Goal: Information Seeking & Learning: Learn about a topic

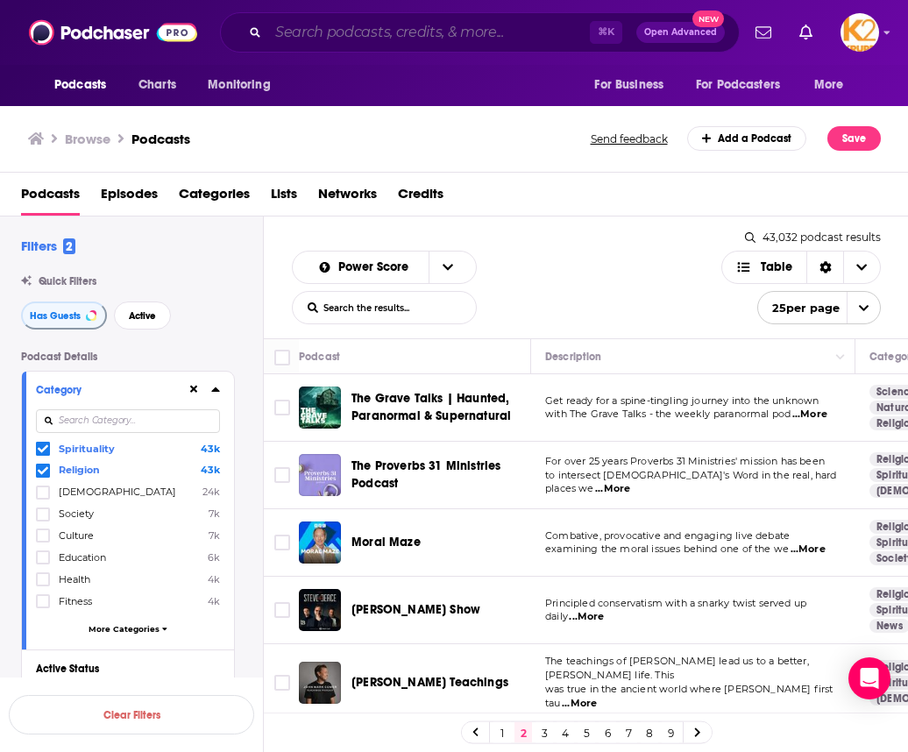
click at [379, 27] on input "Search podcasts, credits, & more..." at bounding box center [429, 32] width 322 height 28
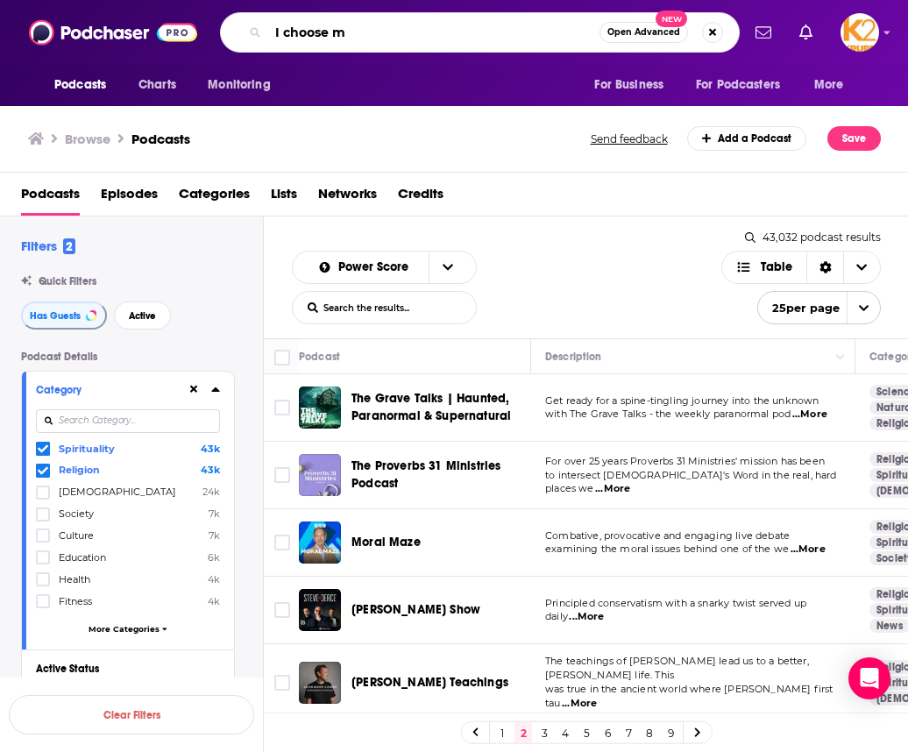
type input "I choose me"
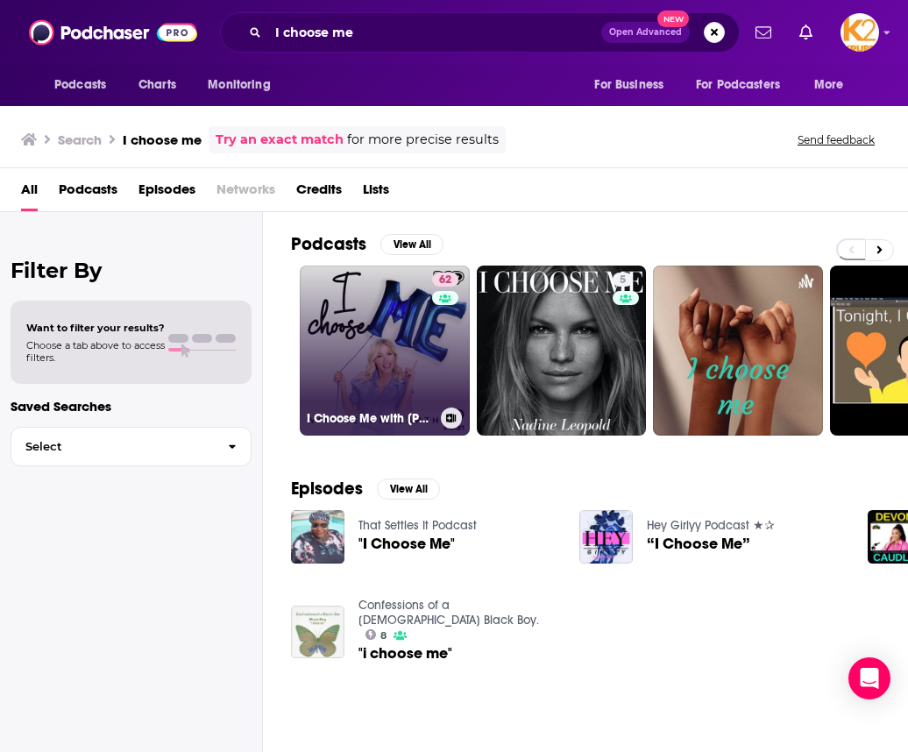
click at [372, 367] on link "62 I Choose Me with [PERSON_NAME]" at bounding box center [385, 351] width 170 height 170
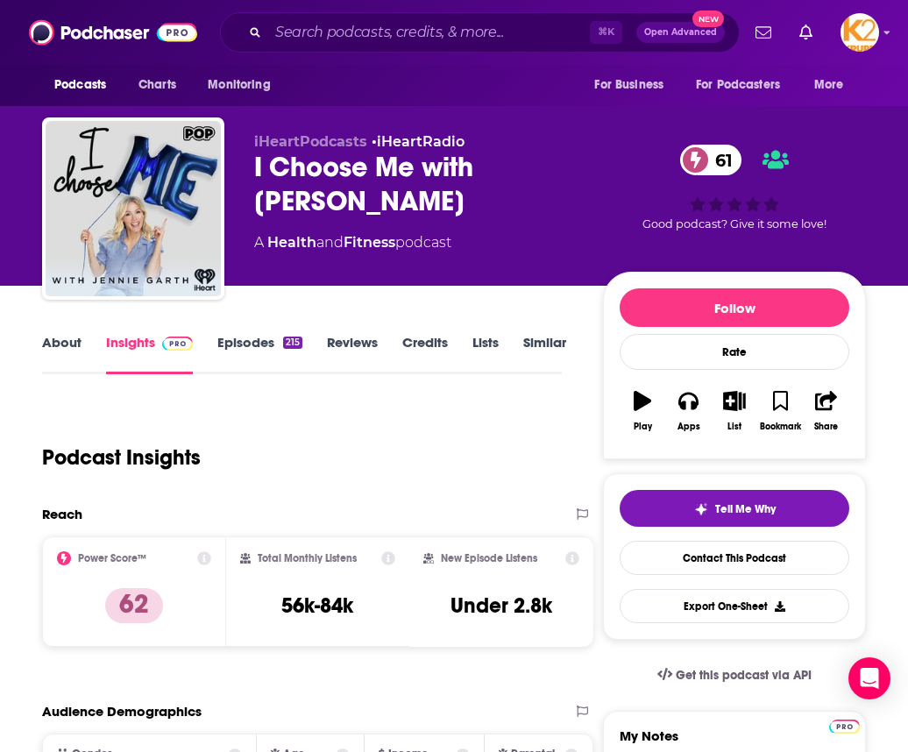
click at [68, 342] on link "About" at bounding box center [61, 354] width 39 height 40
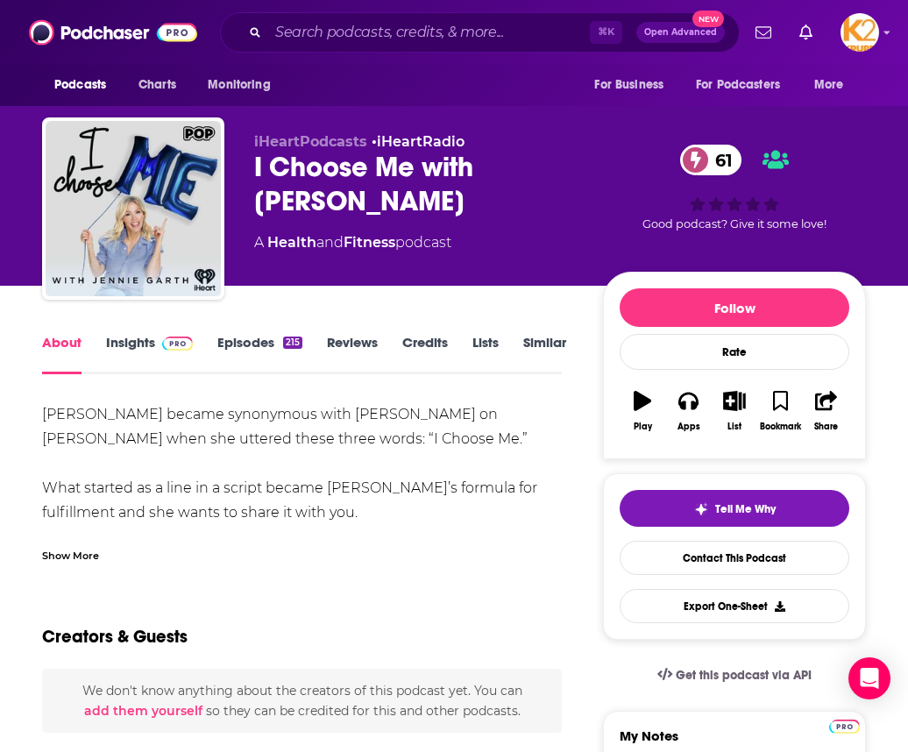
click at [78, 561] on div "Show More" at bounding box center [70, 554] width 57 height 17
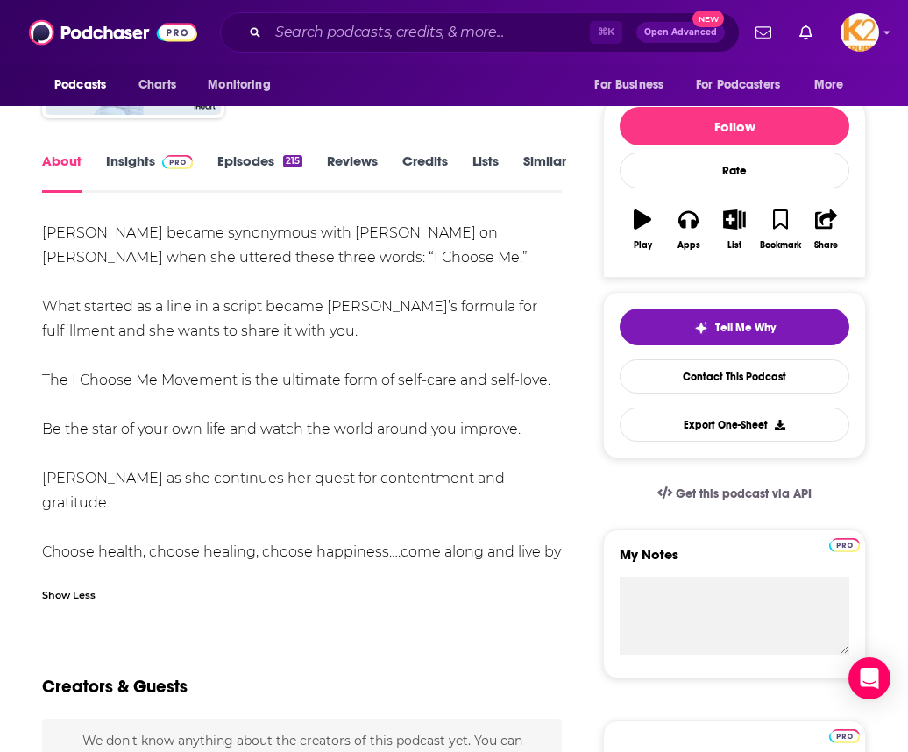
scroll to position [152, 0]
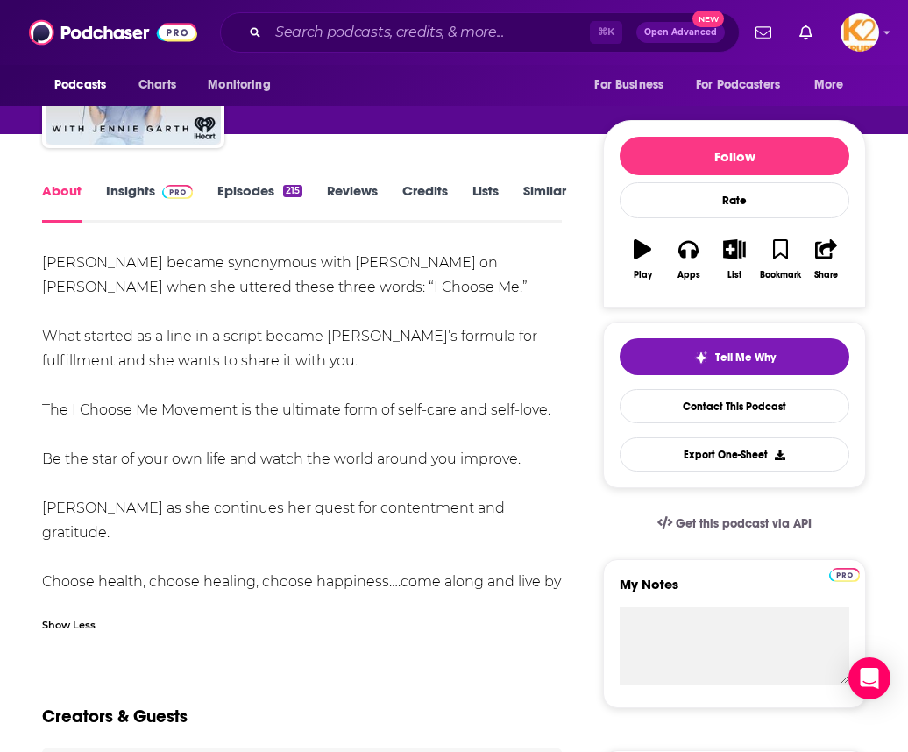
drag, startPoint x: 220, startPoint y: 581, endPoint x: 36, endPoint y: 264, distance: 367.0
copy div "[PERSON_NAME] became synonymous with [PERSON_NAME] on [PERSON_NAME] when she ut…"
click at [257, 435] on div "[PERSON_NAME] became synonymous with [PERSON_NAME] on [PERSON_NAME] when she ut…" at bounding box center [302, 435] width 520 height 368
